Goal: Information Seeking & Learning: Learn about a topic

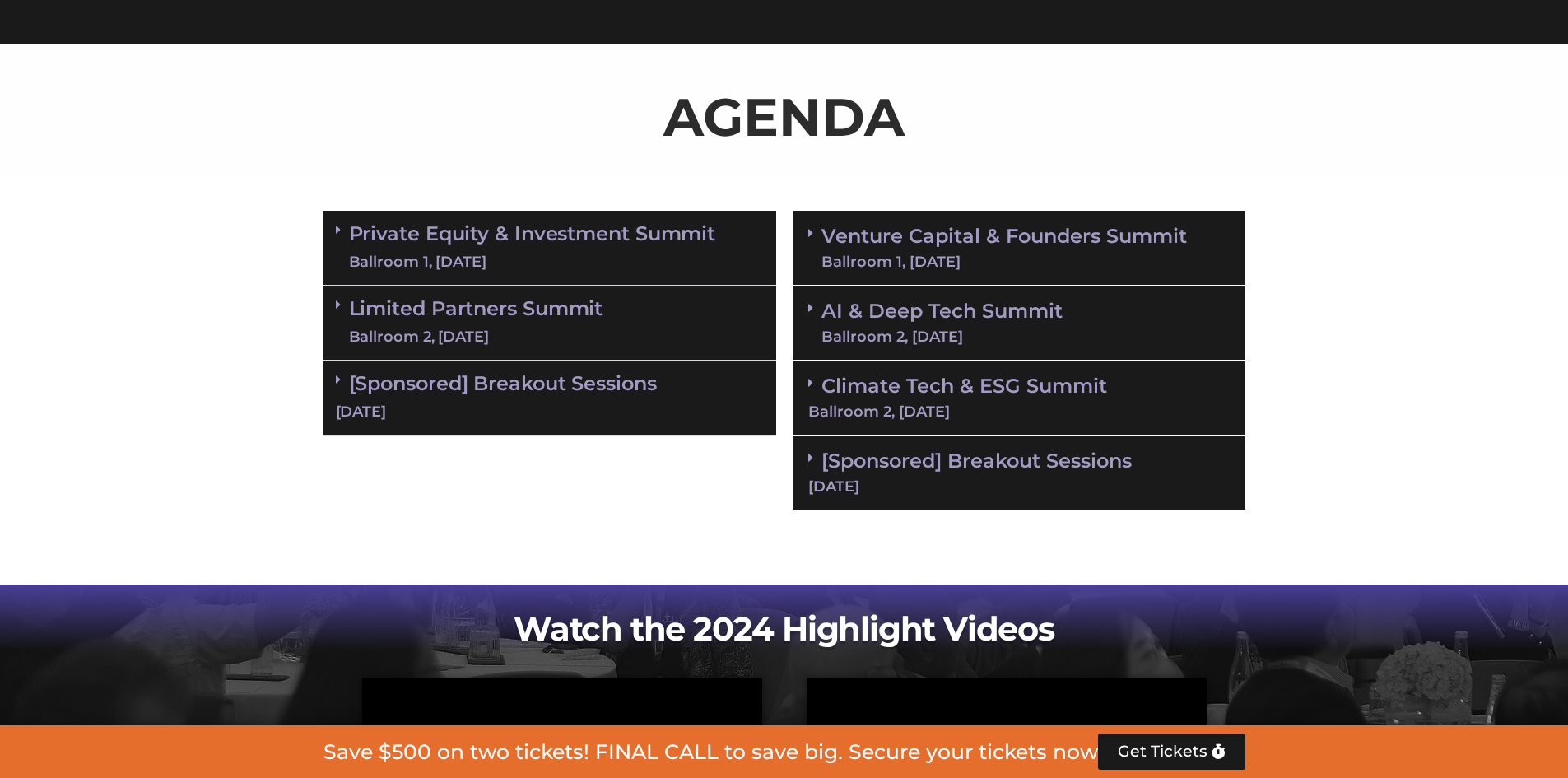
scroll to position [988, 0]
click at [617, 248] on link "Private Equity & Investment Summit Ballroom 1, [DATE]" at bounding box center [532, 248] width 368 height 49
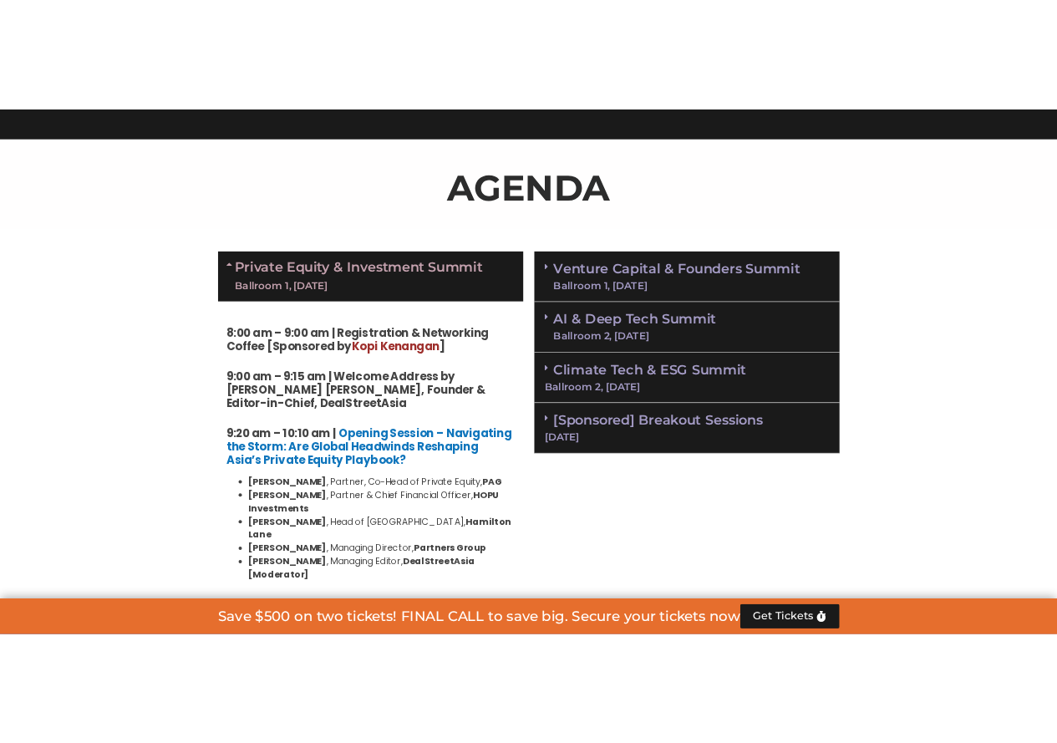
scroll to position [1169, 0]
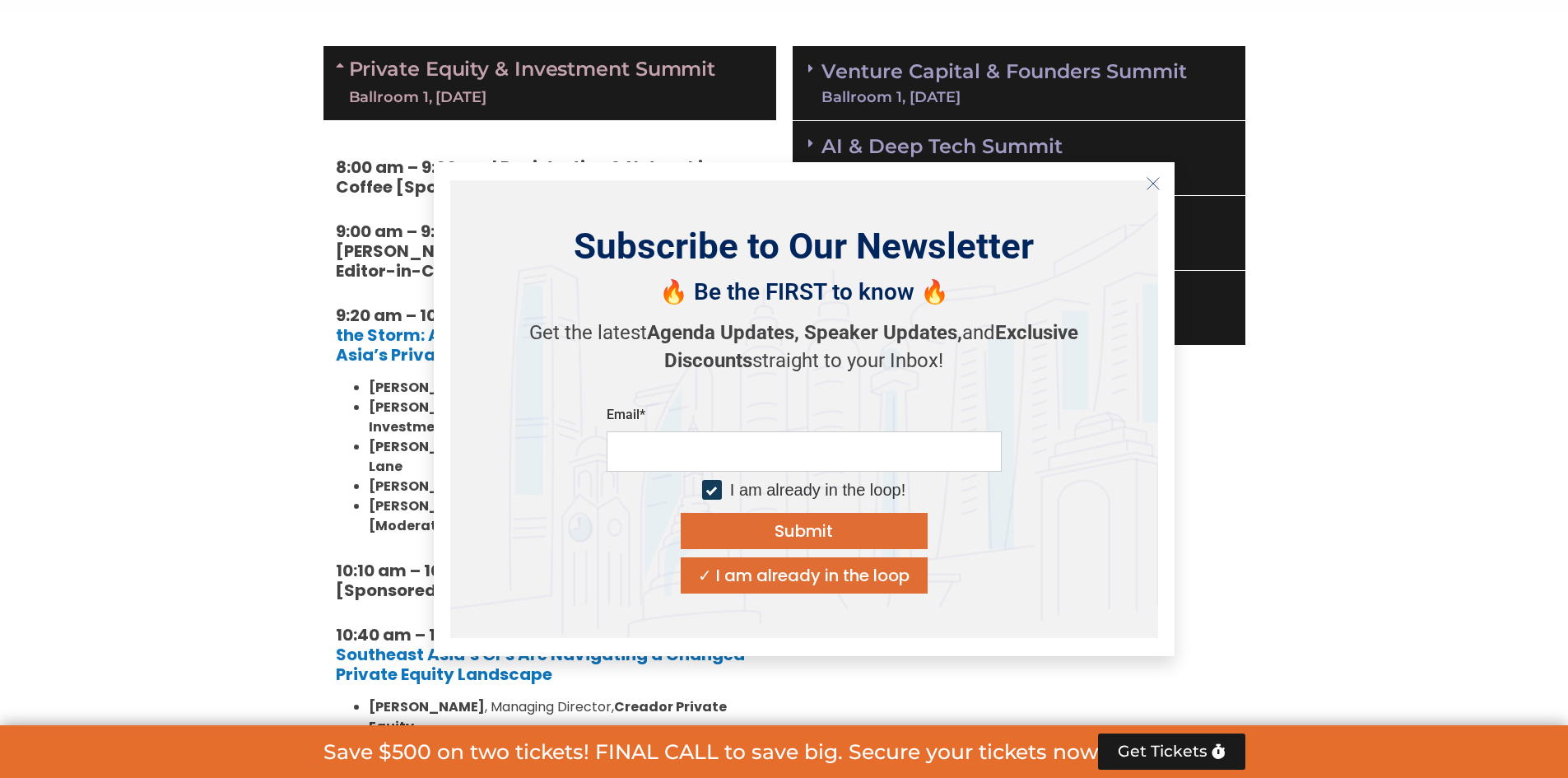
click at [1153, 182] on icon "Close" at bounding box center [1153, 183] width 15 height 15
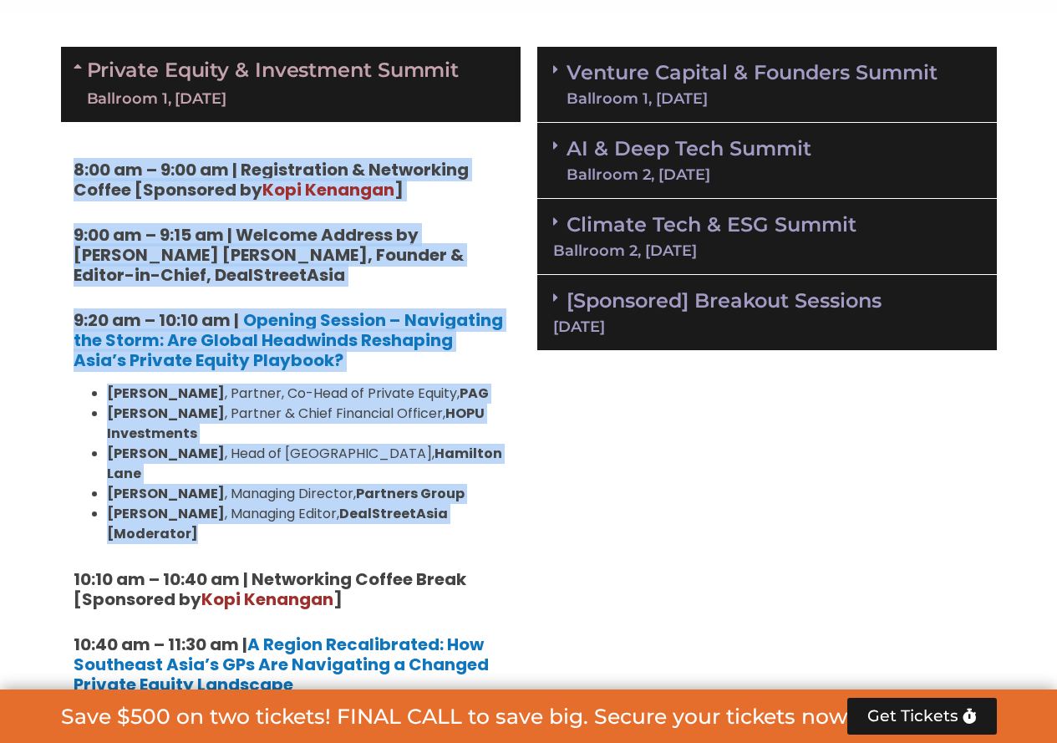
drag, startPoint x: 159, startPoint y: 216, endPoint x: 512, endPoint y: 488, distance: 445.6
copy div "8:00 am – 9:00 am | Registration & Networking Coffee [Sponsored by [PERSON_NAME…"
click at [404, 100] on div "Ballroom 1, [DATE]" at bounding box center [273, 99] width 373 height 21
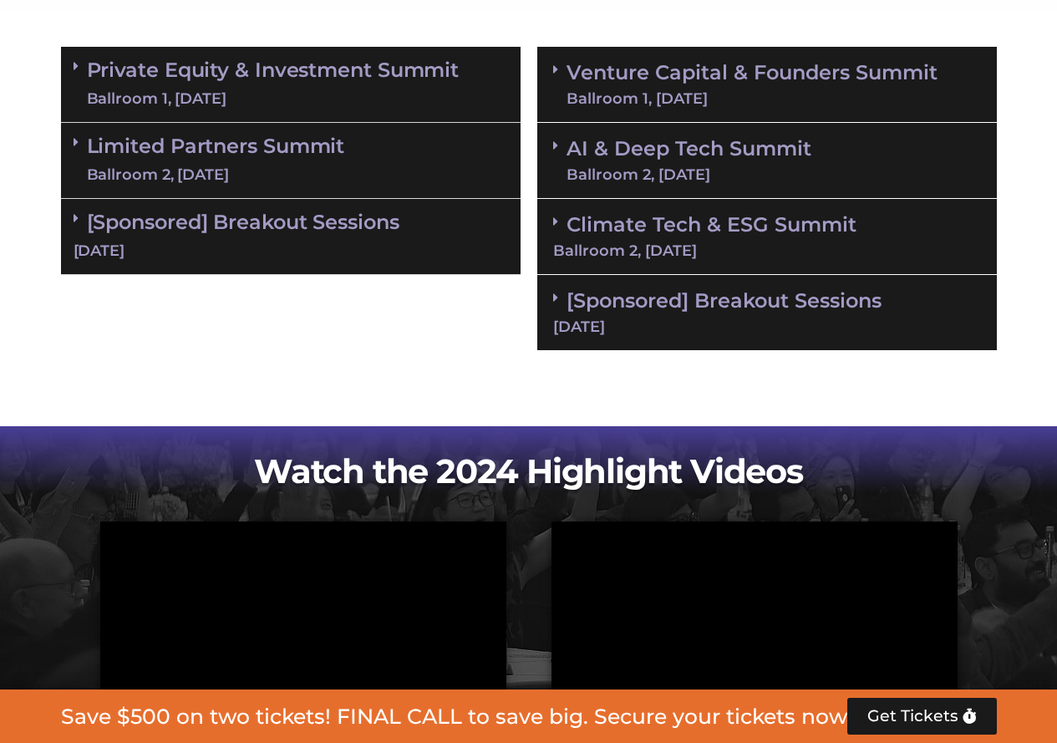
click at [667, 56] on div "Venture Capital & Founders​ Summit Ballroom 1, [DATE]" at bounding box center [766, 85] width 459 height 76
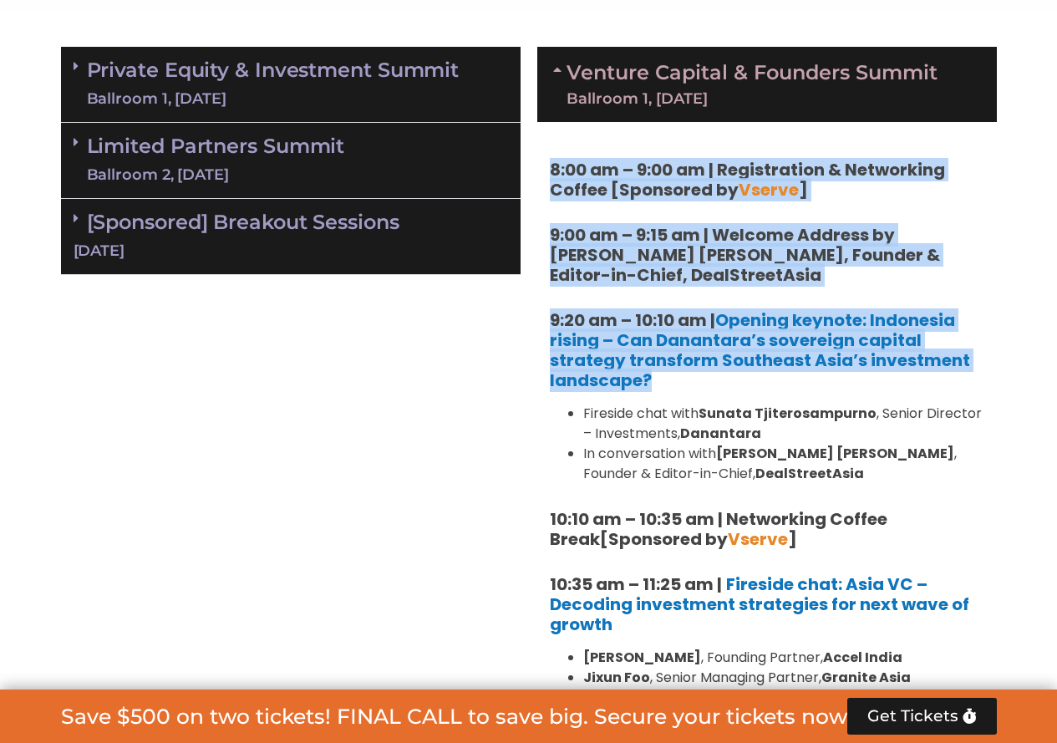
drag, startPoint x: 547, startPoint y: 164, endPoint x: 724, endPoint y: 378, distance: 278.3
copy div "8:00 am – 9:00 am | Registration & Networking Coffee [Sponsored by Vserve ] 9:0…"
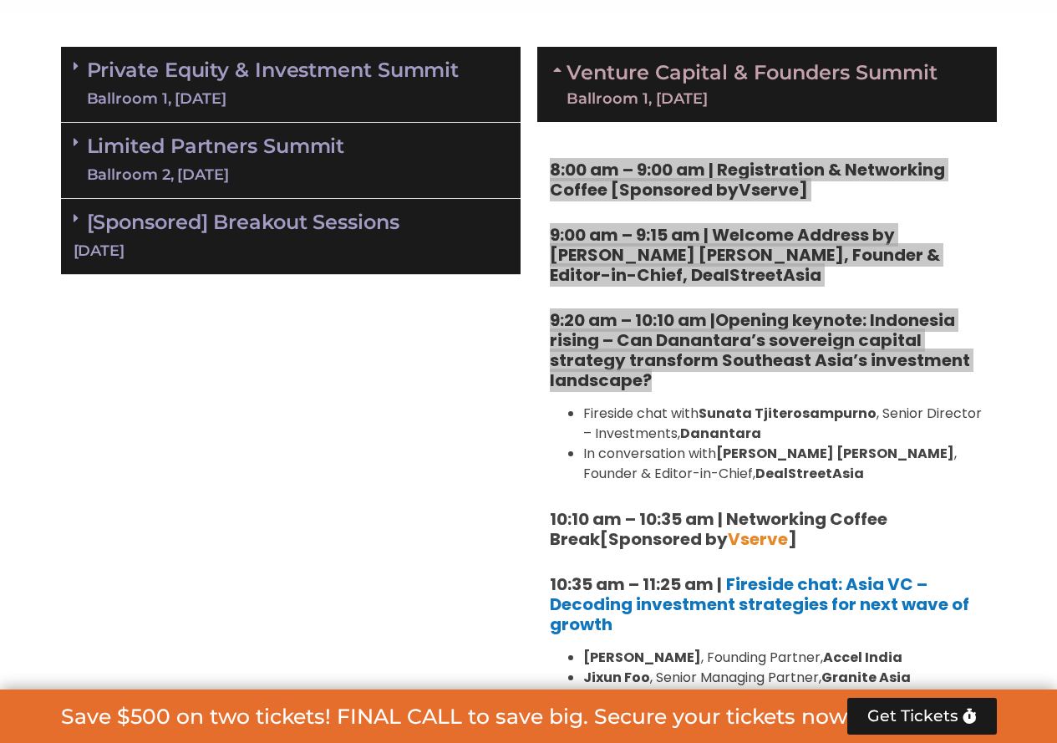
scroll to position [1253, 0]
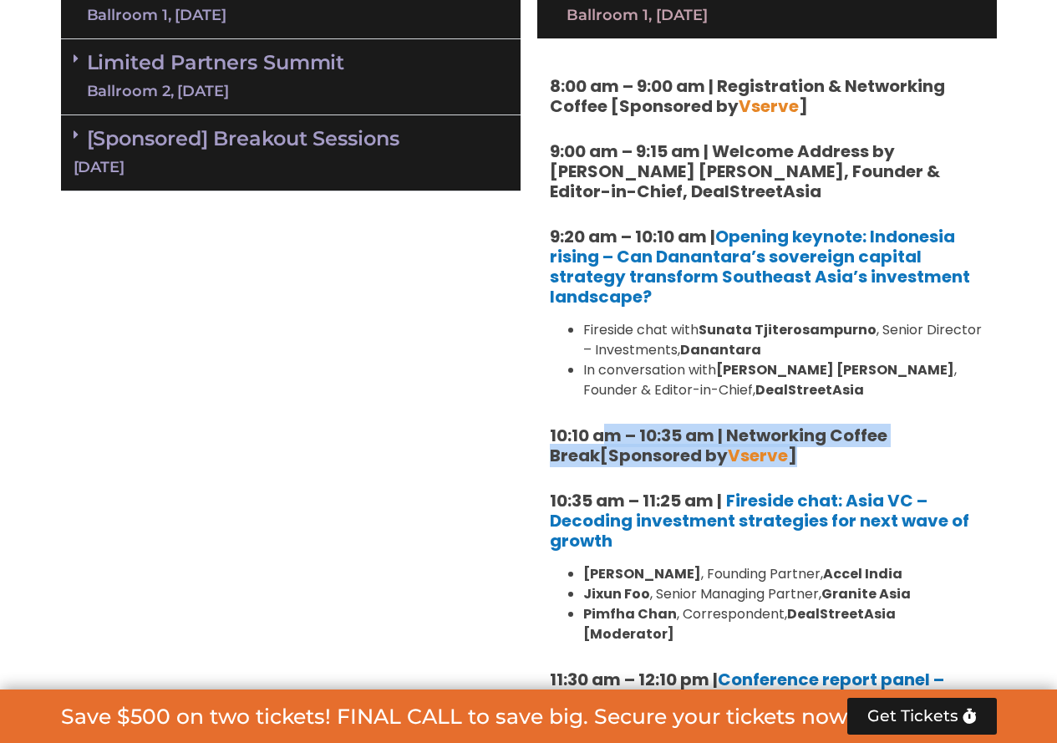
drag, startPoint x: 611, startPoint y: 439, endPoint x: 792, endPoint y: 461, distance: 181.7
click at [792, 461] on h5 "10:10 am – 10:35 am | Networking Coffee Break [Sponsored by Vserve ]" at bounding box center [767, 445] width 434 height 40
click at [794, 460] on h5 "10:10 am – 10:35 am | Networking Coffee Break [Sponsored by Vserve ]" at bounding box center [767, 445] width 434 height 40
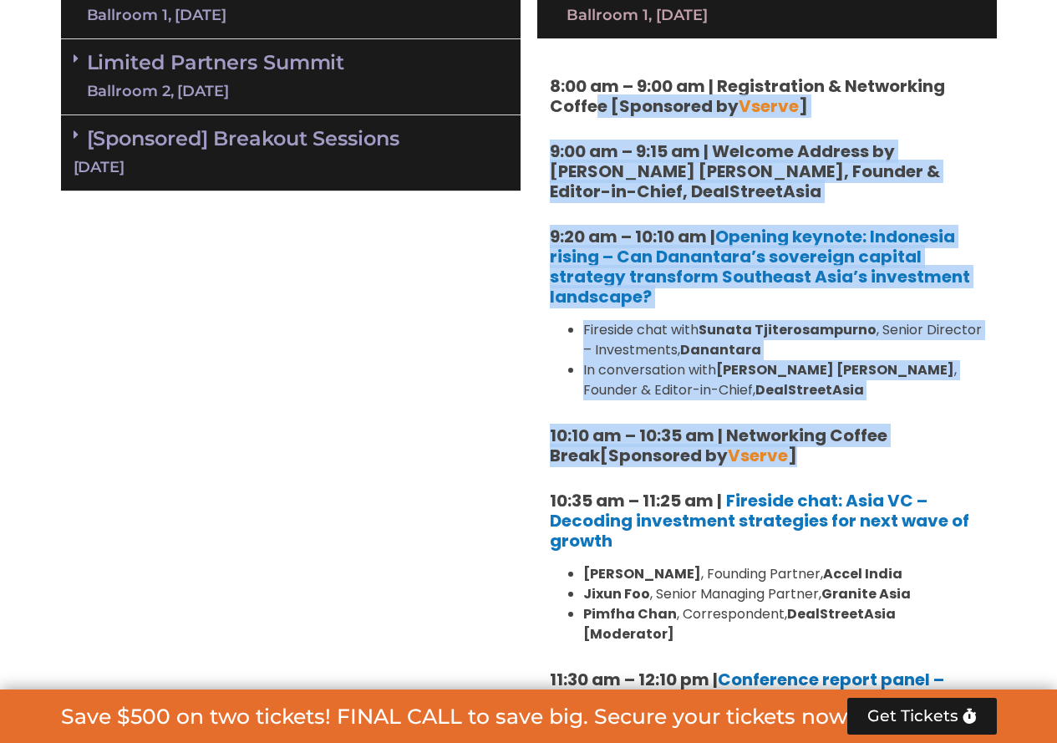
drag, startPoint x: 789, startPoint y: 456, endPoint x: 599, endPoint y: 98, distance: 405.8
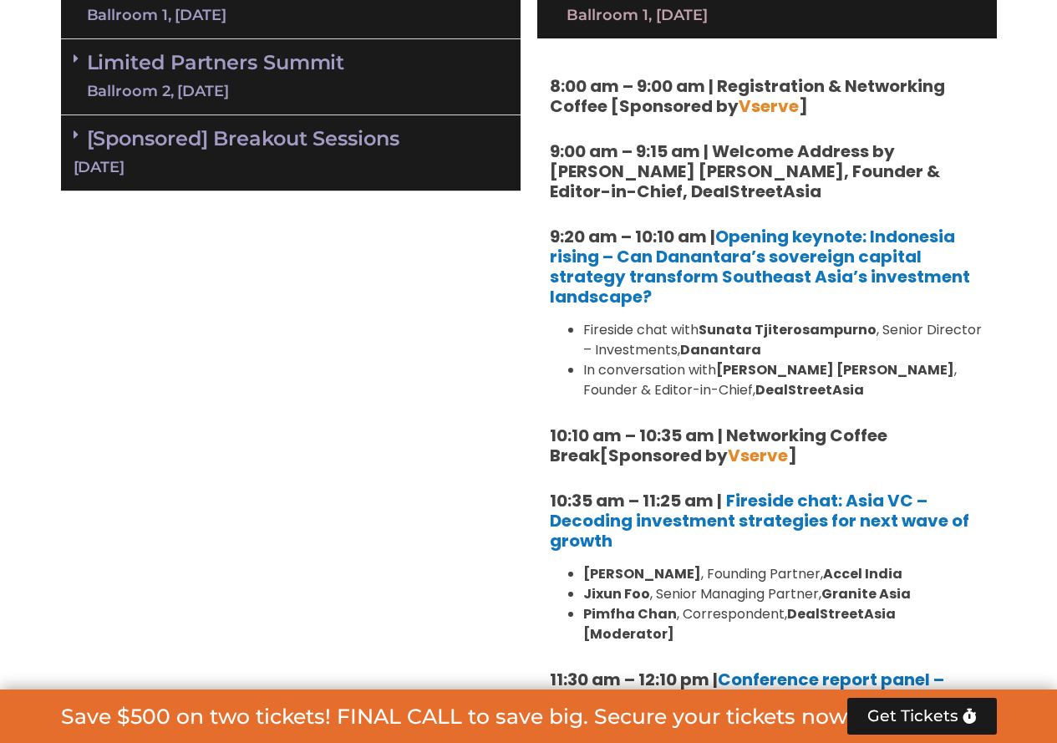
click at [599, 98] on strong "8:00 am – 9:00 am | Registration & Networking Coffee [Sponsored by Vserve ]" at bounding box center [747, 95] width 395 height 43
click at [601, 94] on strong "8:00 am – 9:00 am | Registration & Networking Coffee [Sponsored by Vserve ]" at bounding box center [747, 95] width 395 height 43
click at [601, 95] on strong "8:00 am – 9:00 am | Registration & Networking Coffee [Sponsored by Vserve ]" at bounding box center [747, 95] width 395 height 43
click at [603, 97] on strong "8:00 am – 9:00 am | Registration & Networking Coffee [Sponsored by Vserve ]" at bounding box center [747, 95] width 395 height 43
